Goal: Transaction & Acquisition: Book appointment/travel/reservation

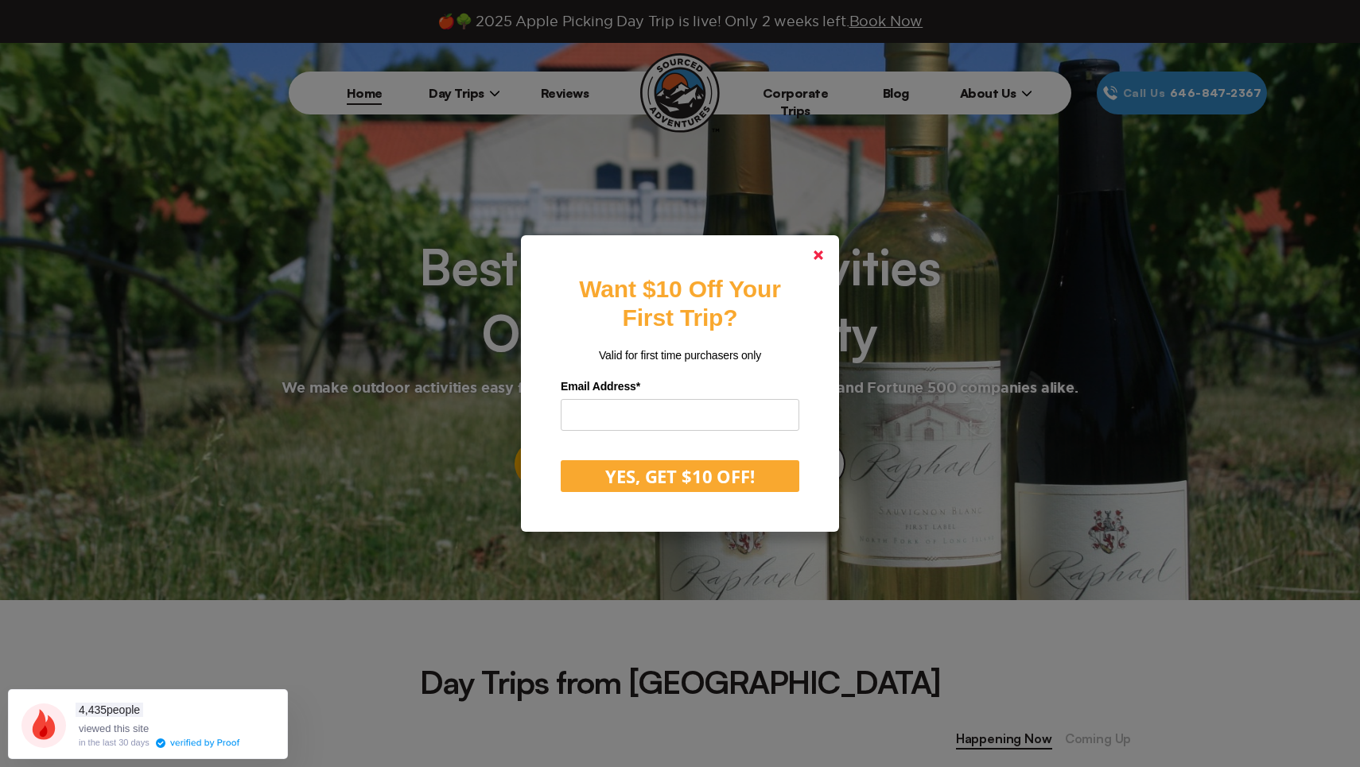
click at [817, 254] on polygon at bounding box center [818, 255] width 10 height 10
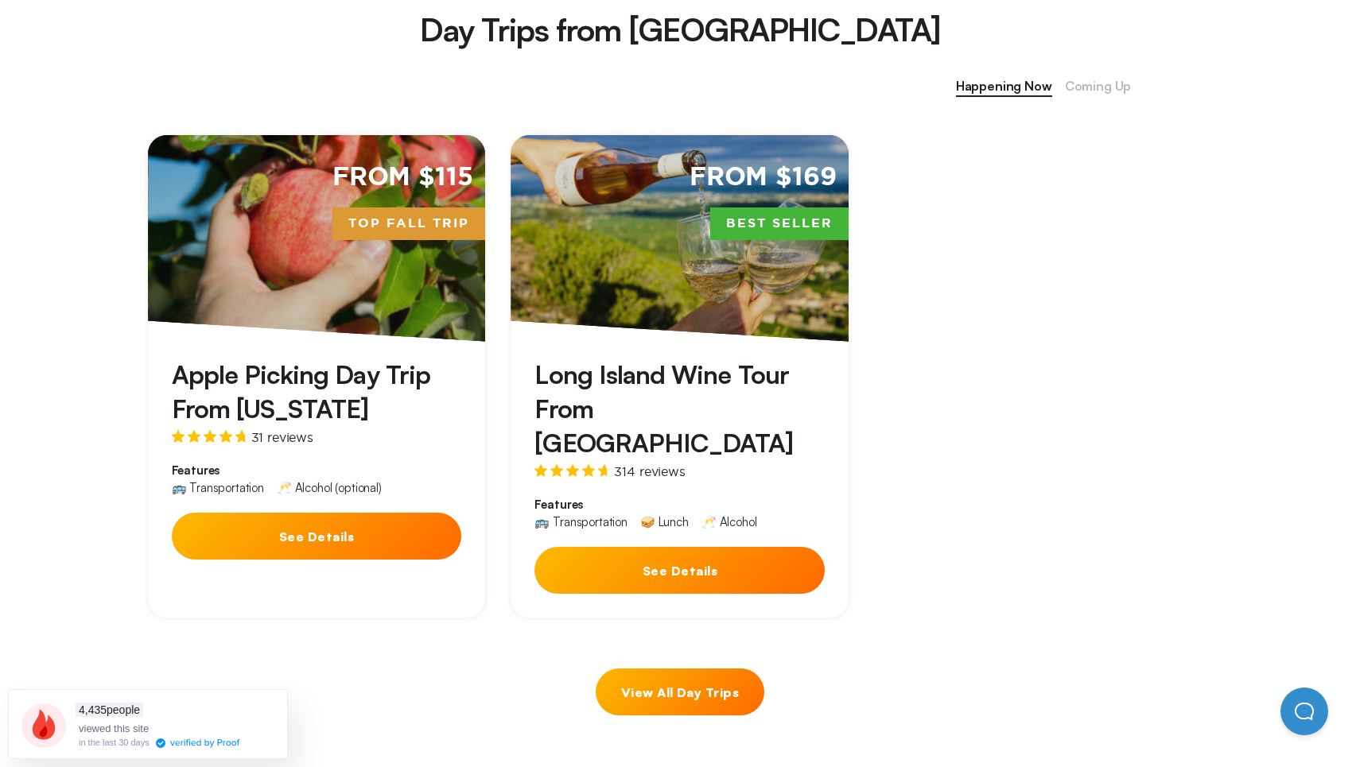
scroll to position [613, 0]
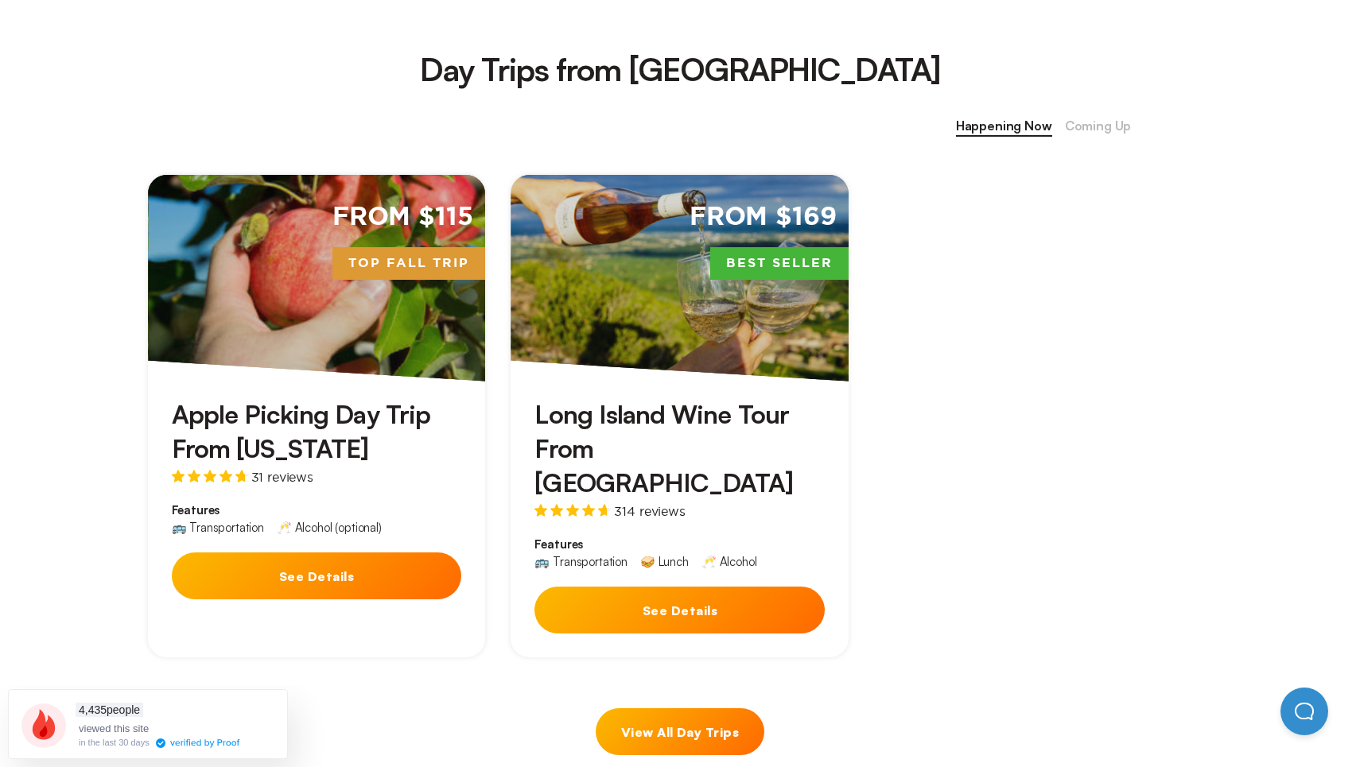
click at [704, 587] on button "See Details" at bounding box center [679, 610] width 290 height 47
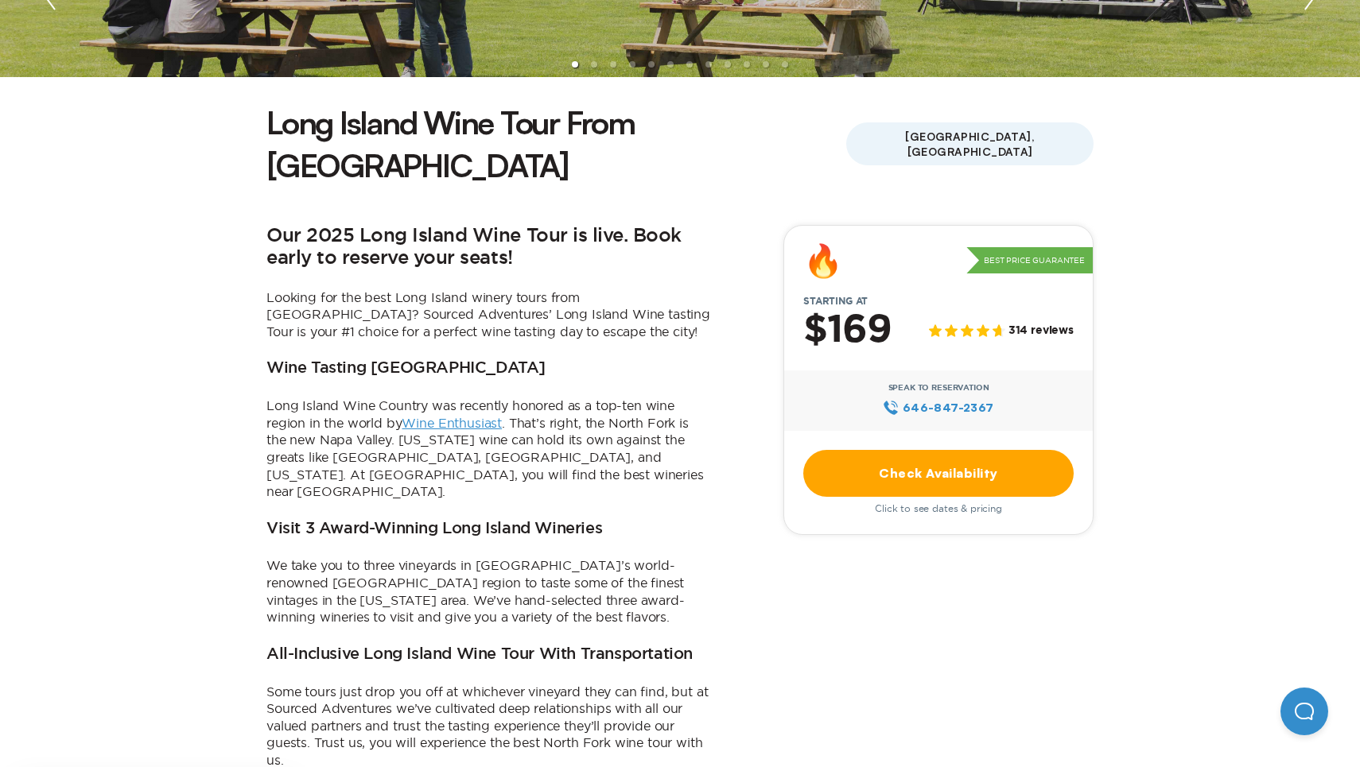
scroll to position [339, 0]
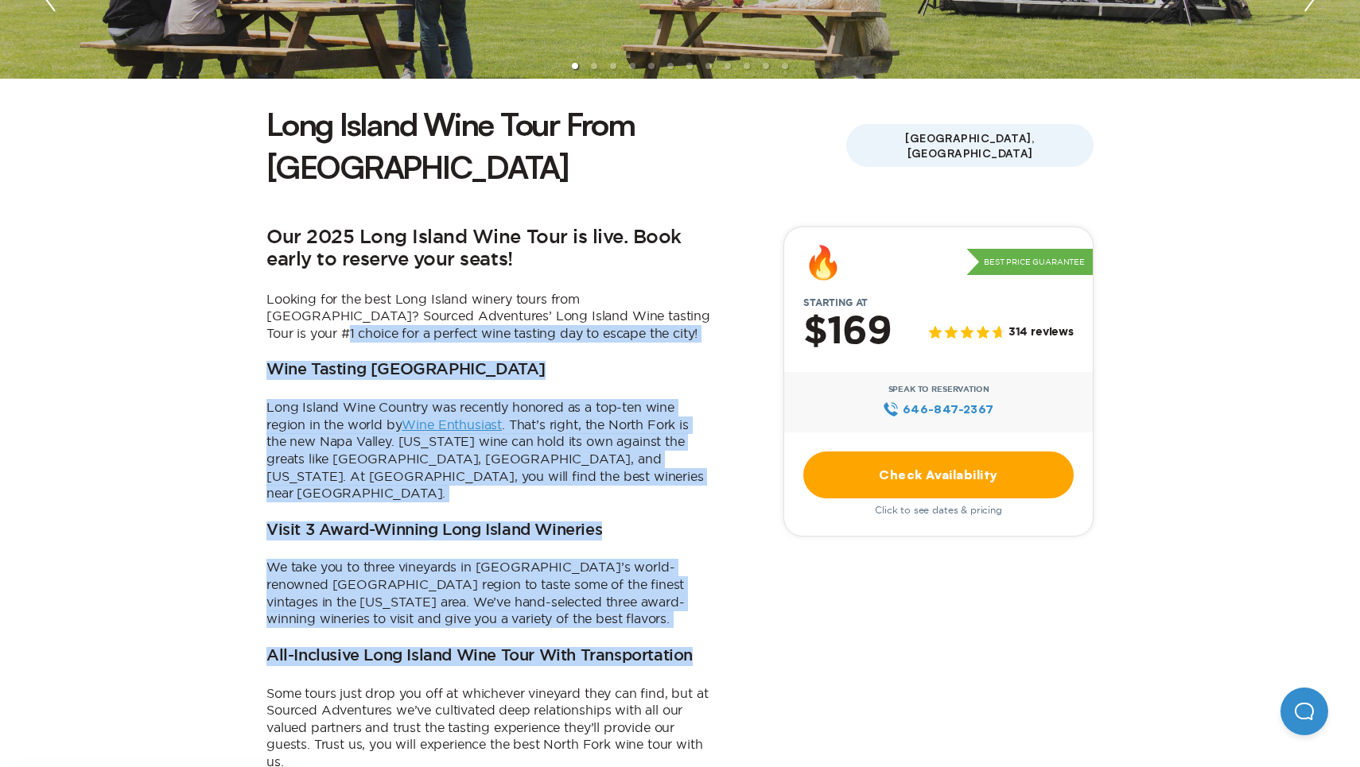
drag, startPoint x: 704, startPoint y: 571, endPoint x: 663, endPoint y: 270, distance: 303.3
click at [663, 270] on div "Our 2025 Long Island Wine Tour is live. Book early to reserve your seats! Looki…" at bounding box center [488, 641] width 445 height 828
click at [663, 291] on p "Looking for the best Long Island winery tours from [GEOGRAPHIC_DATA]? Sourced A…" at bounding box center [488, 317] width 445 height 52
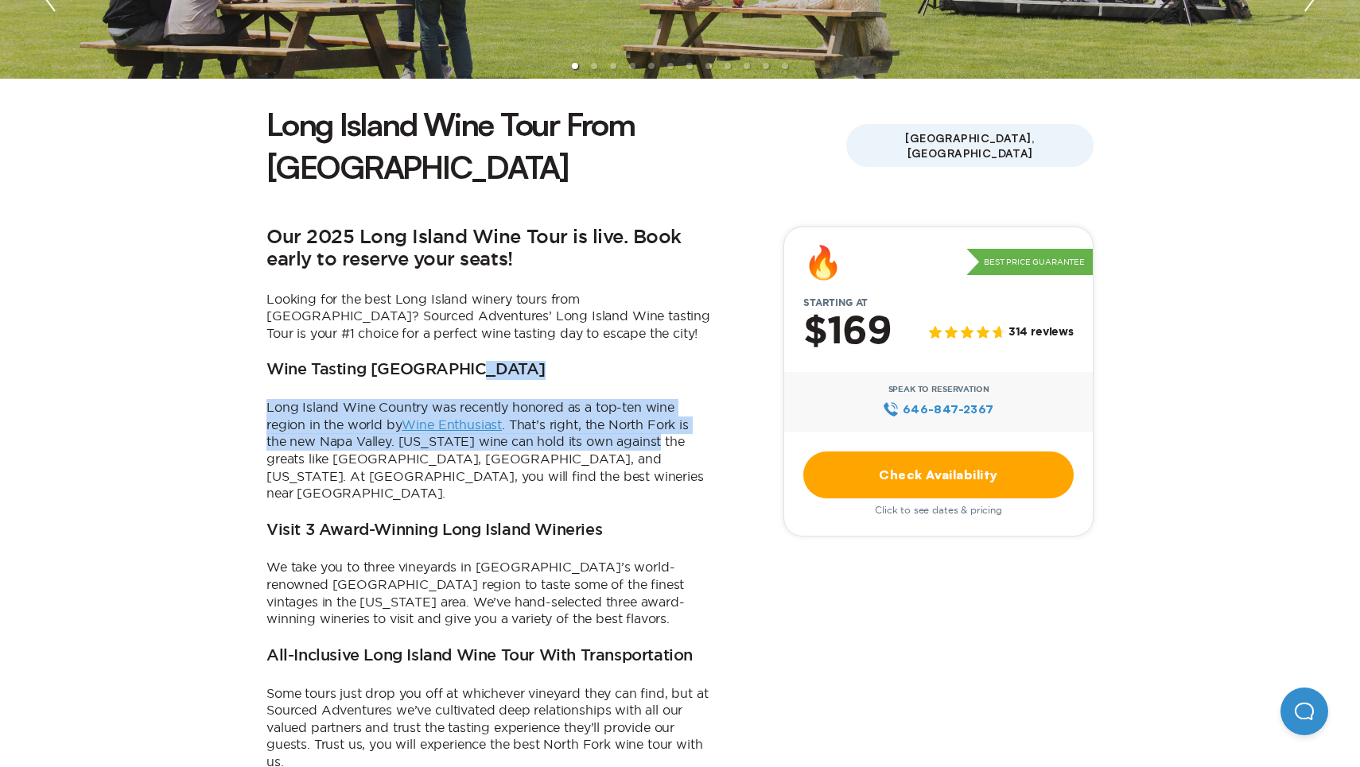
drag, startPoint x: 651, startPoint y: 310, endPoint x: 651, endPoint y: 433, distance: 122.4
click at [651, 433] on div "Our 2025 Long Island Wine Tour is live. Book early to reserve your seats! Looki…" at bounding box center [488, 641] width 445 height 828
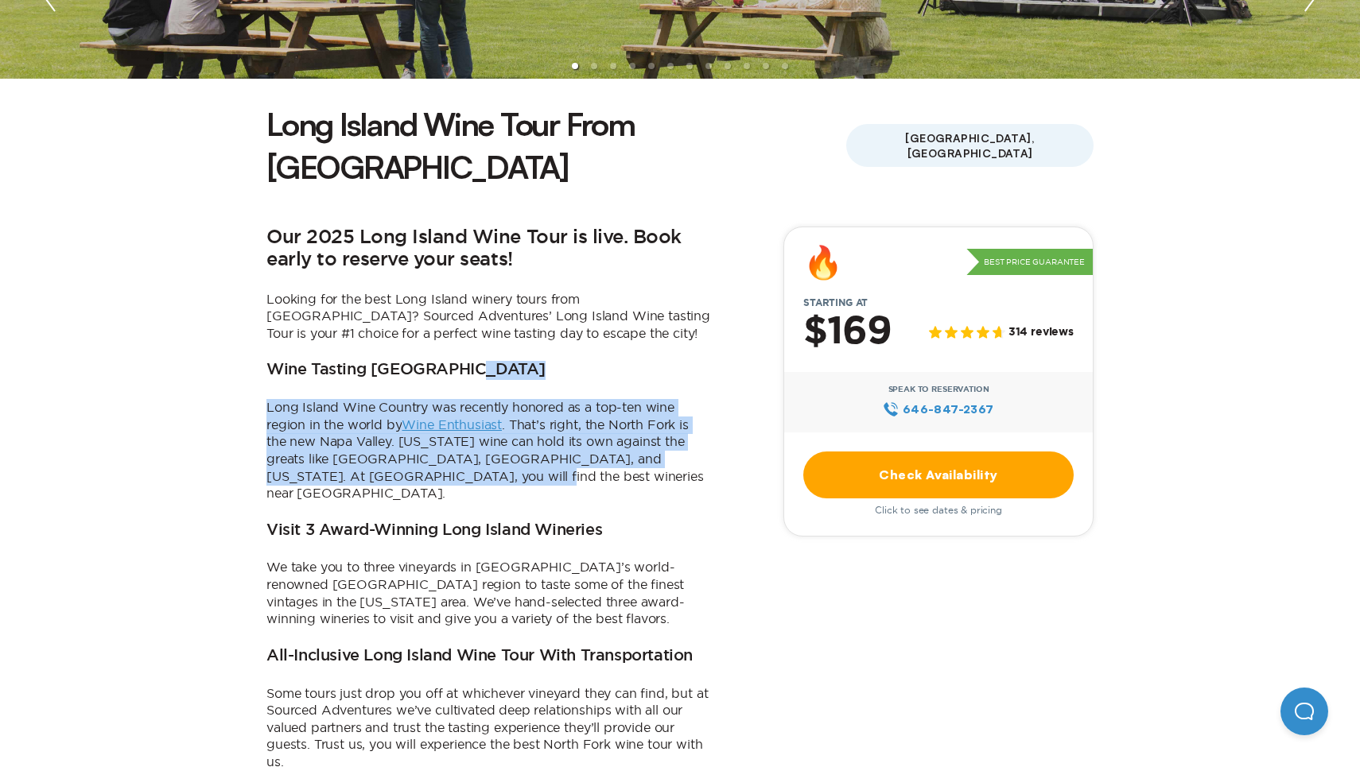
click at [651, 433] on p "Long Island Wine Country was recently honored as a top-ten wine region in the w…" at bounding box center [488, 450] width 445 height 103
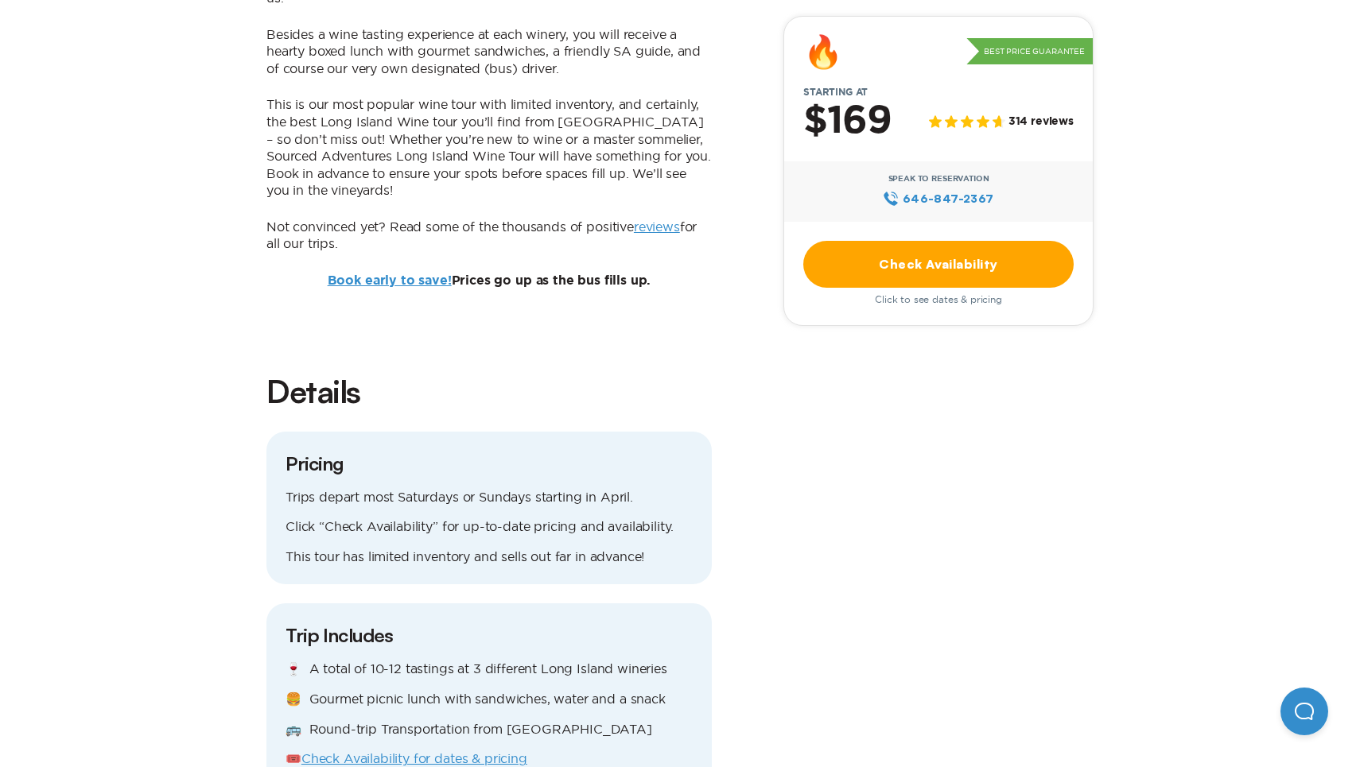
scroll to position [1108, 0]
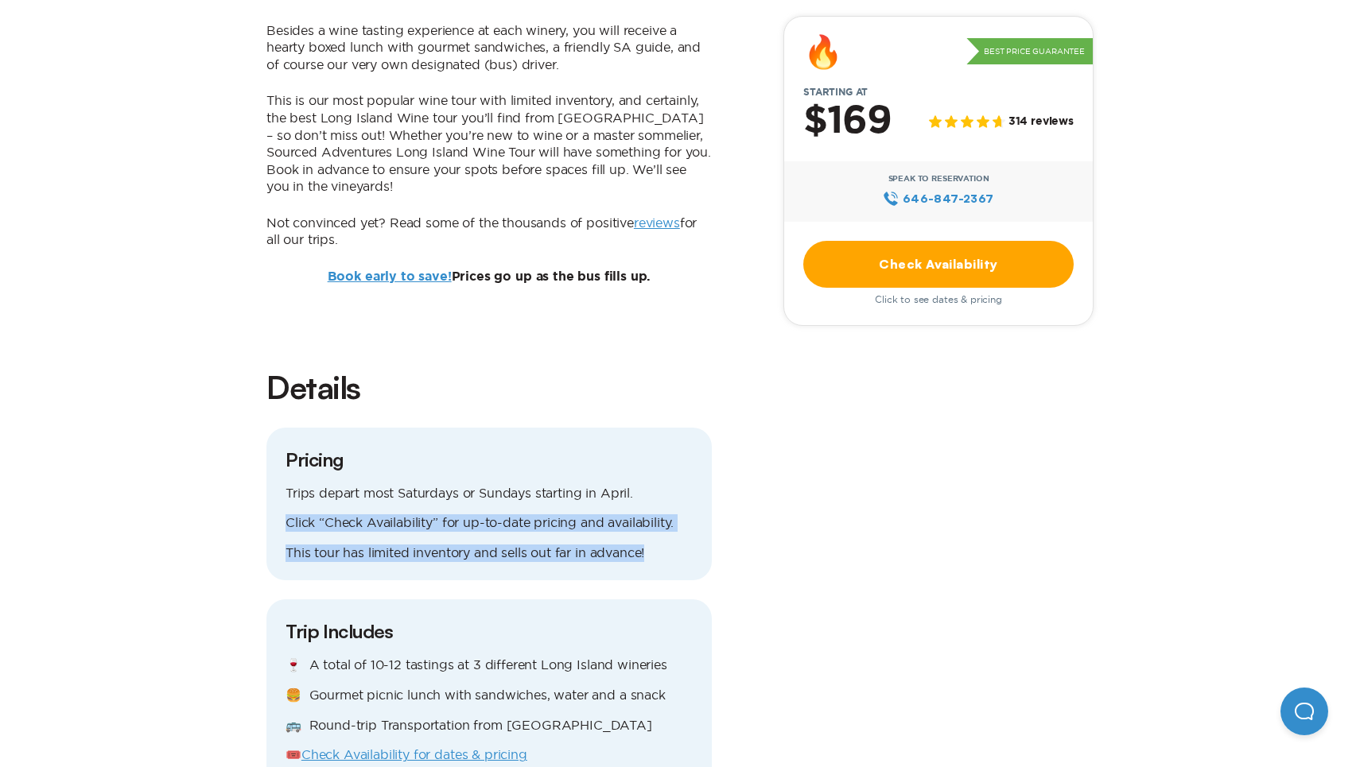
drag, startPoint x: 651, startPoint y: 433, endPoint x: 665, endPoint y: 492, distance: 61.3
click at [665, 492] on div "Trips depart most Saturdays or Sundays starting in April. Click “Check Availabi…" at bounding box center [488, 523] width 407 height 77
click at [665, 545] on p "This tour has limited inventory and sells out far in advance!" at bounding box center [488, 553] width 407 height 17
drag, startPoint x: 665, startPoint y: 492, endPoint x: 662, endPoint y: 386, distance: 106.6
click at [662, 428] on div "Pricing Trips depart most Saturdays or Sundays starting in April. Click “Check …" at bounding box center [488, 504] width 445 height 153
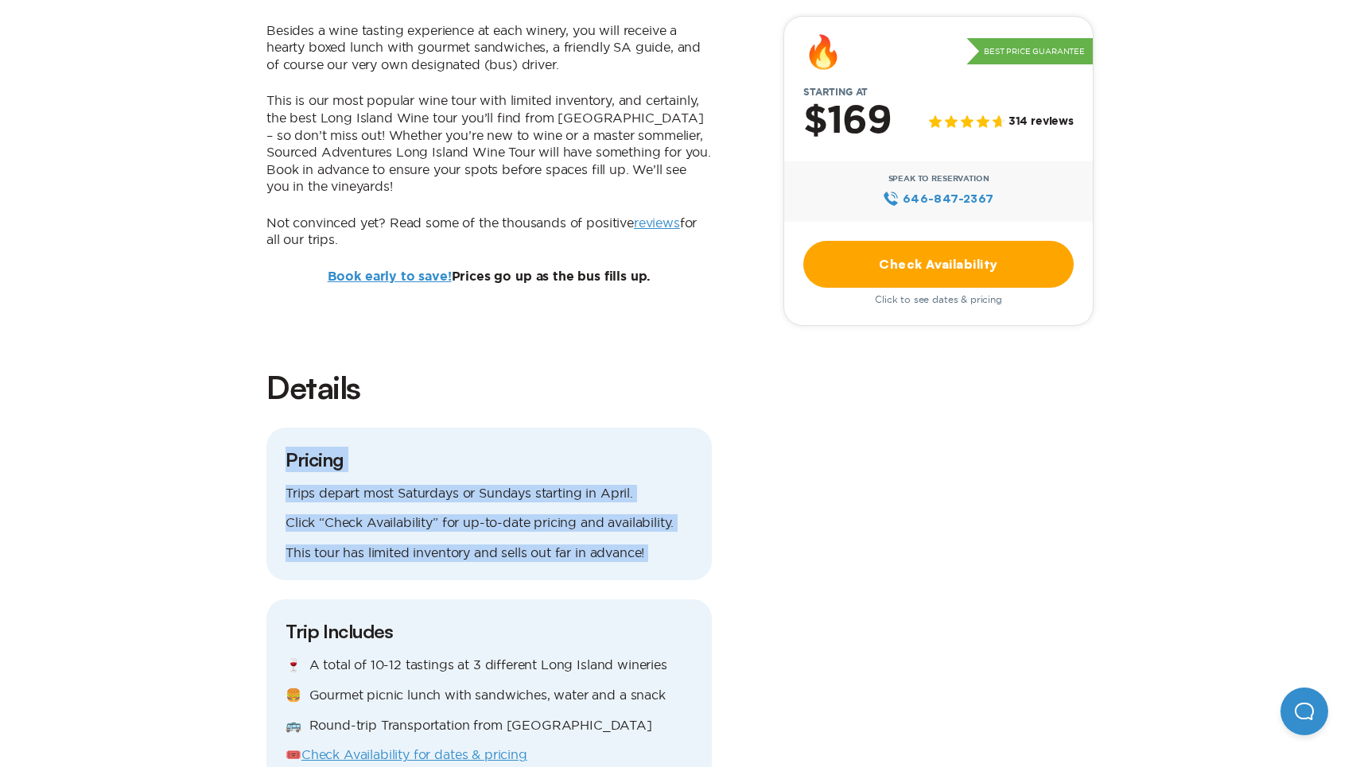
click at [662, 428] on div "Pricing Trips depart most Saturdays or Sundays starting in April. Click “Check …" at bounding box center [488, 504] width 445 height 153
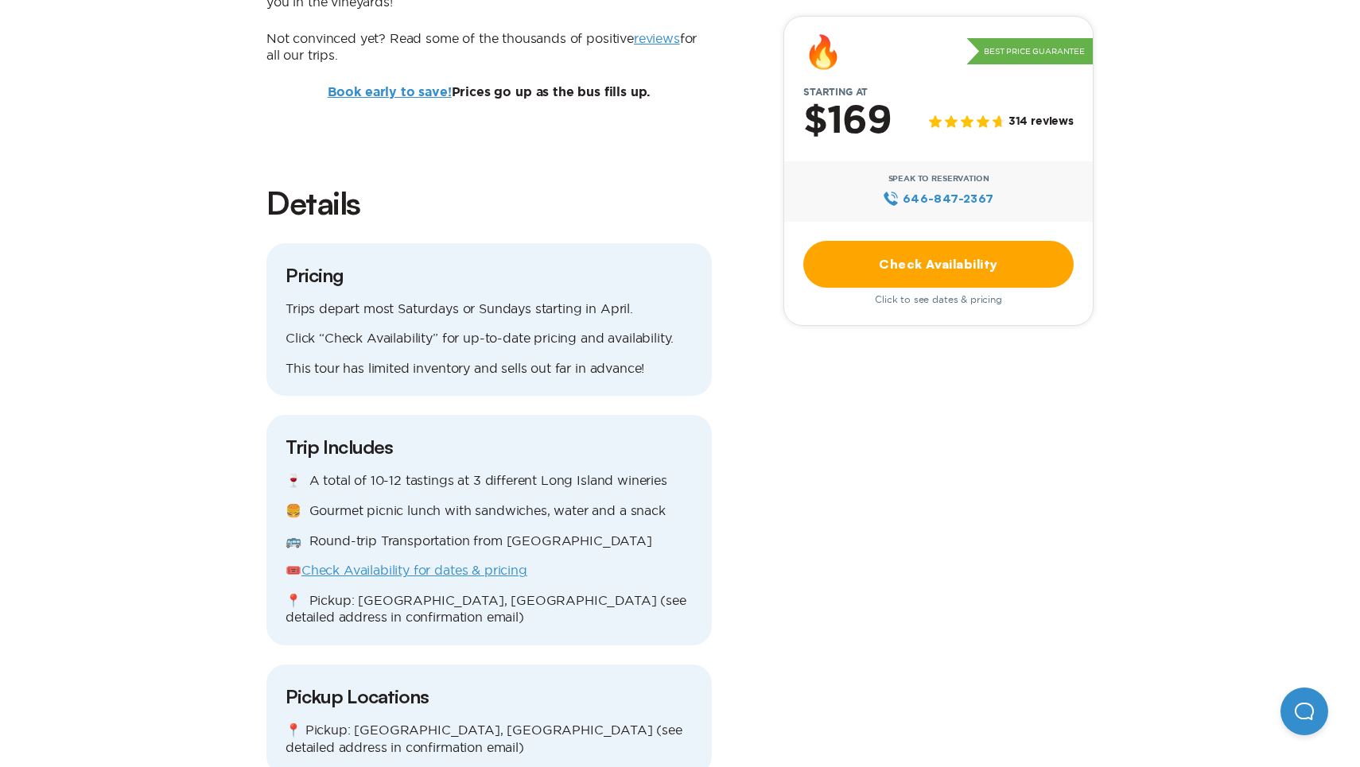
scroll to position [1705, 0]
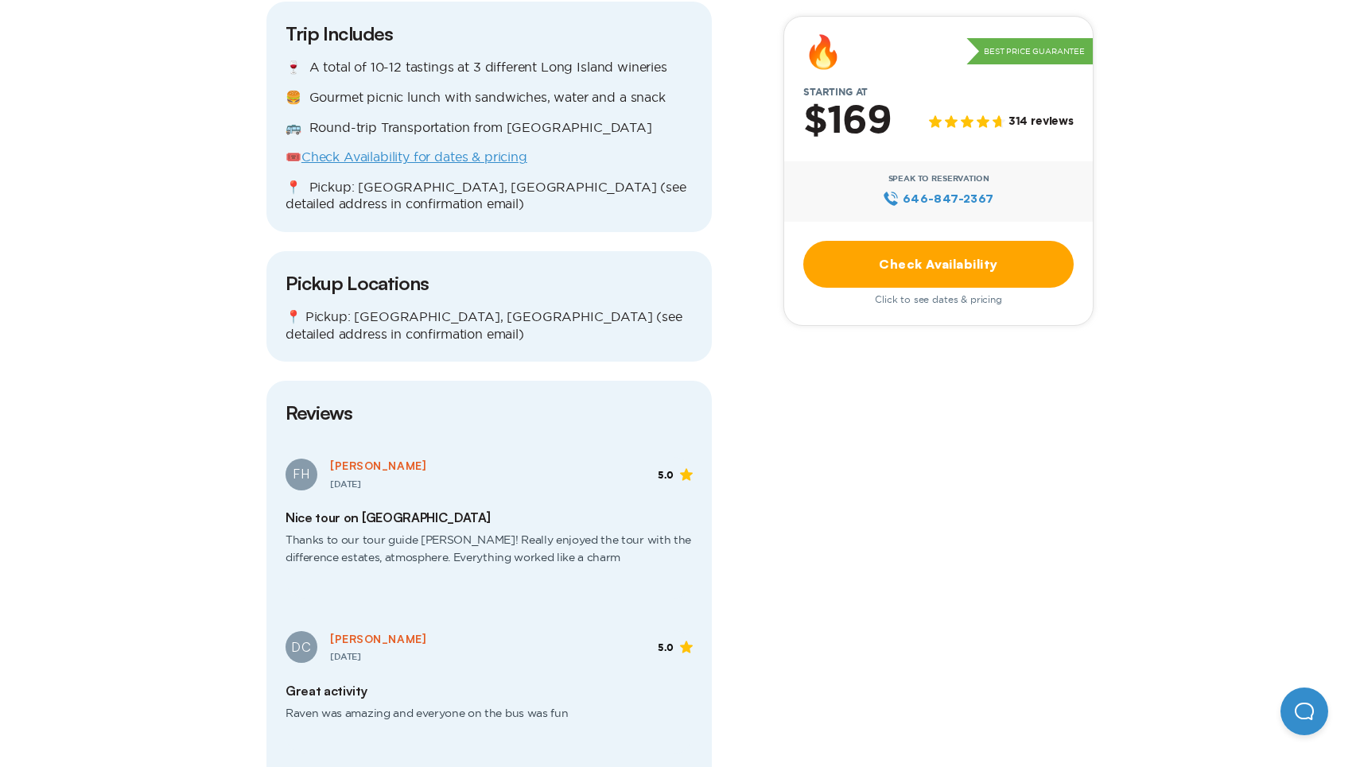
scroll to position [613, 0]
